Goal: Communication & Community: Answer question/provide support

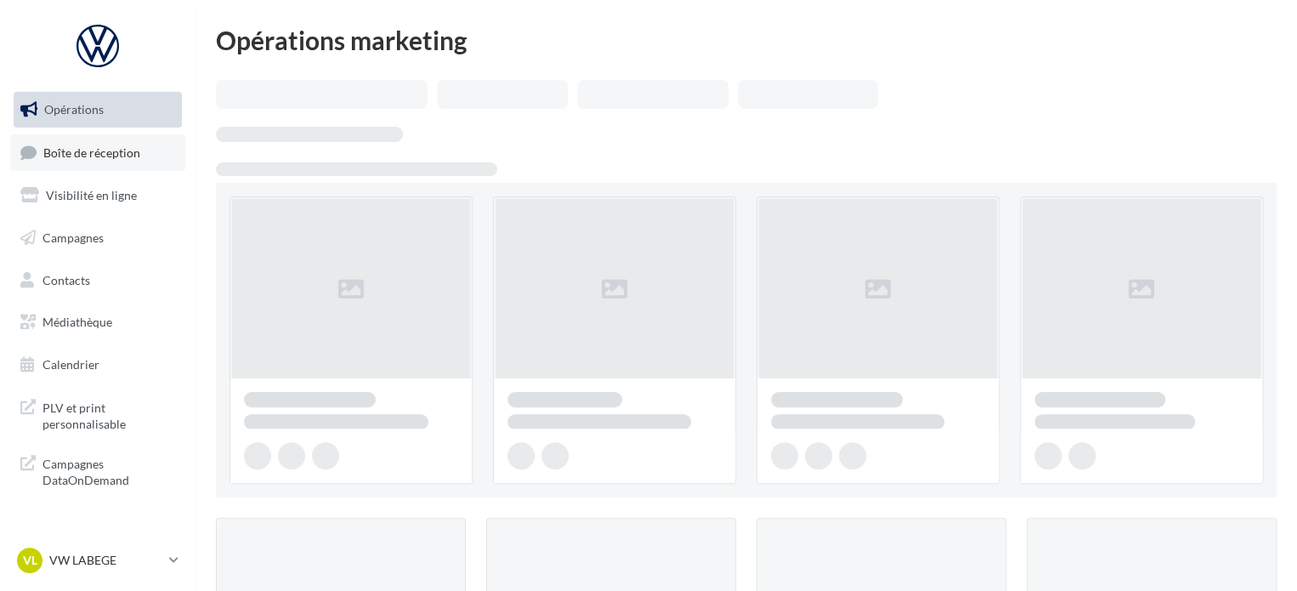
click at [140, 156] on link "Boîte de réception" at bounding box center [97, 152] width 175 height 37
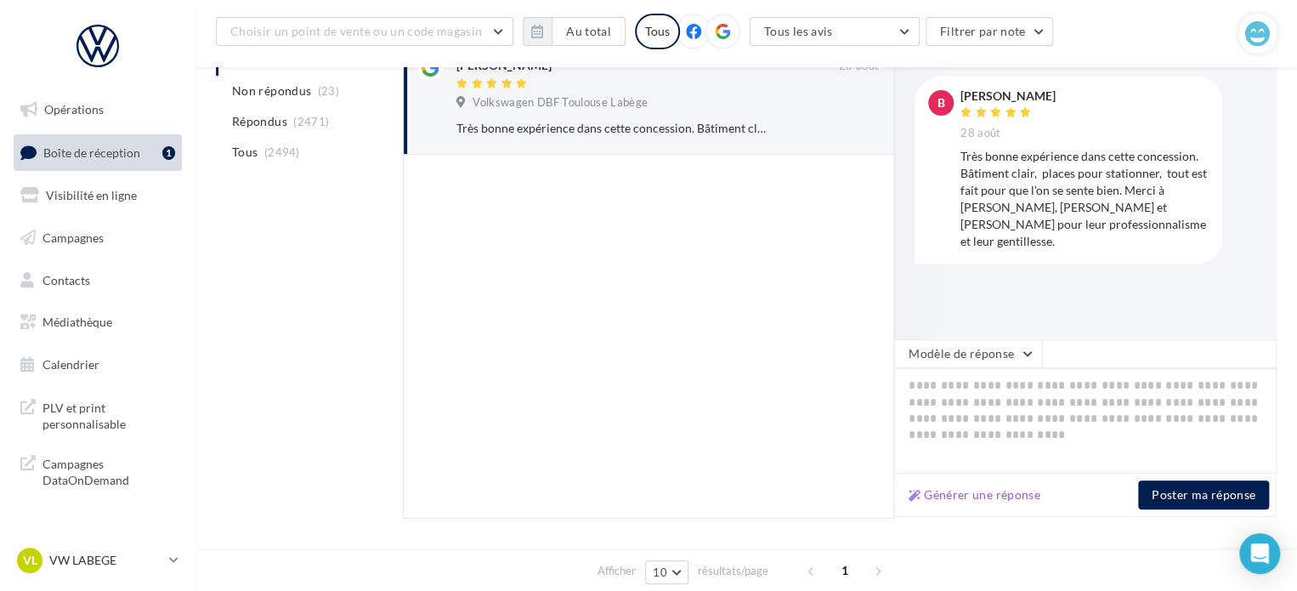
scroll to position [255, 0]
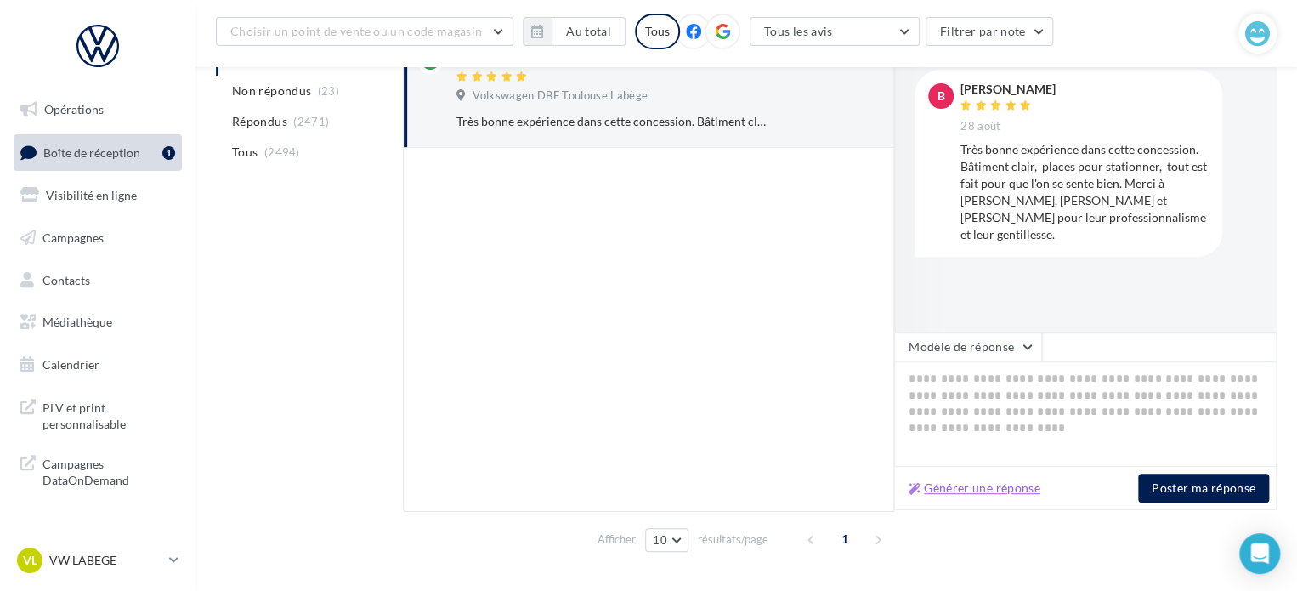
click at [979, 487] on button "Générer une réponse" at bounding box center [974, 488] width 145 height 20
type textarea "**********"
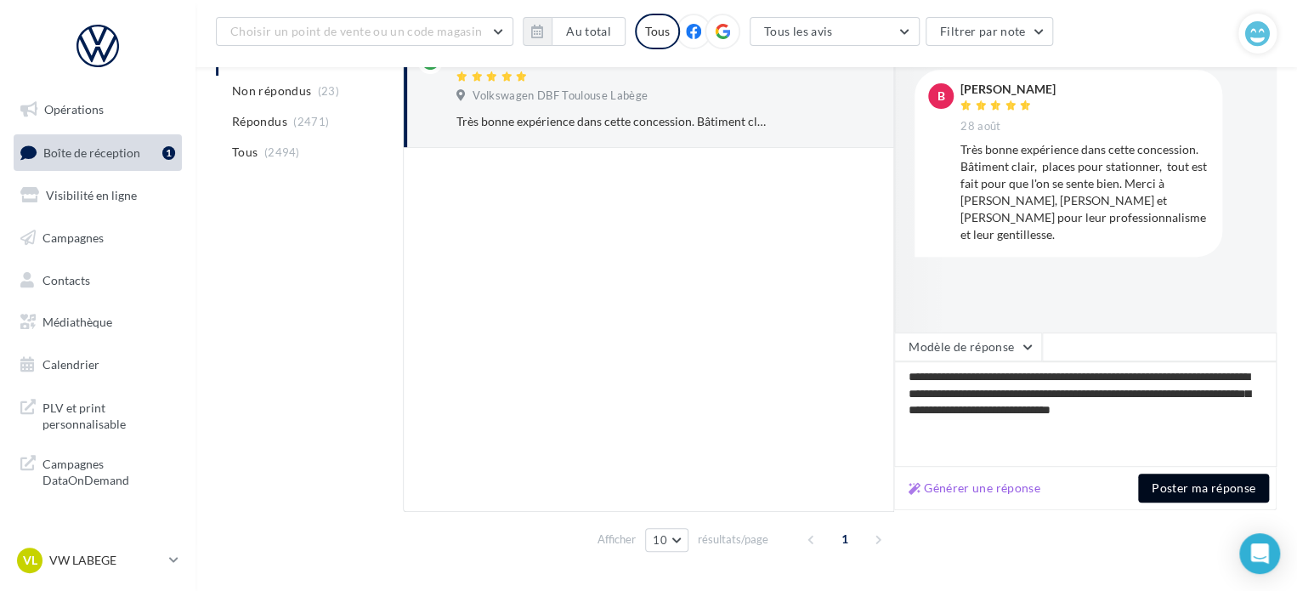
click at [1162, 494] on button "Poster ma réponse" at bounding box center [1203, 487] width 131 height 29
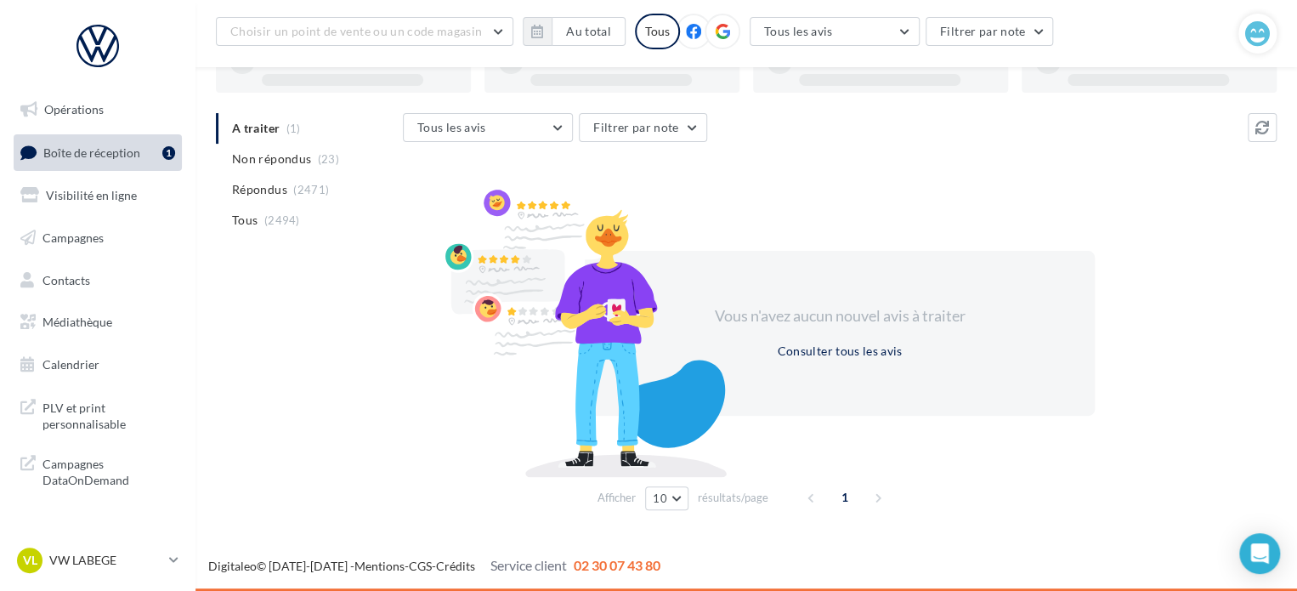
scroll to position [131, 0]
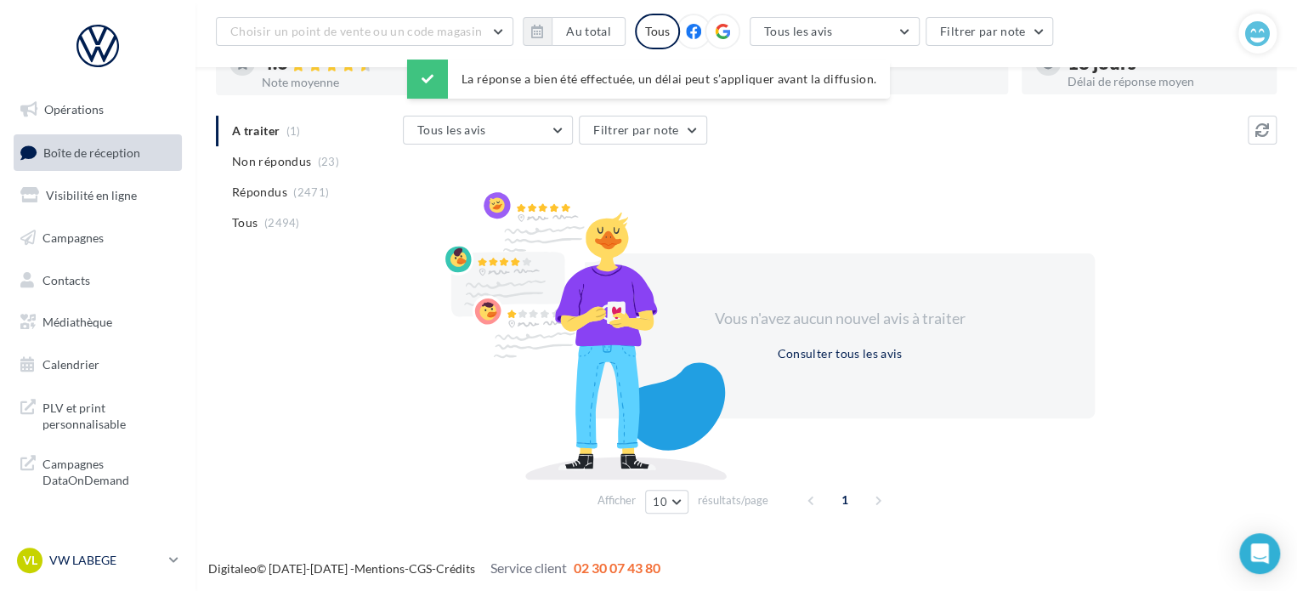
click at [108, 568] on p "VW LABEGE" at bounding box center [105, 560] width 113 height 17
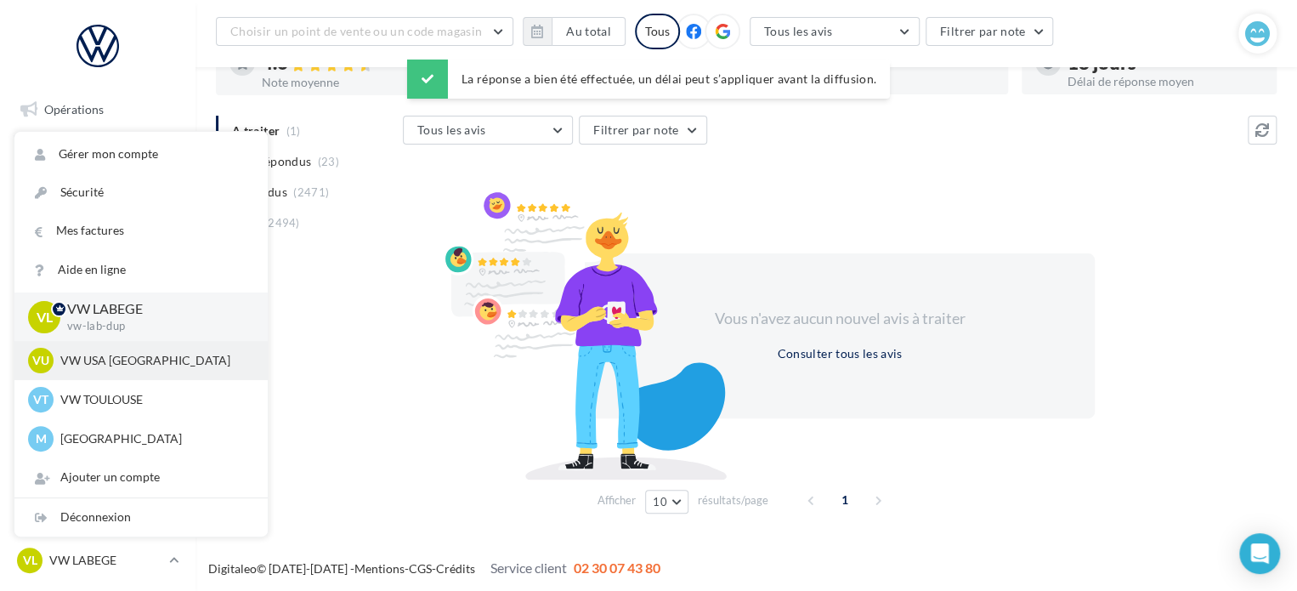
click at [122, 367] on p "VW USA [GEOGRAPHIC_DATA]" at bounding box center [153, 360] width 187 height 17
